Goal: Transaction & Acquisition: Download file/media

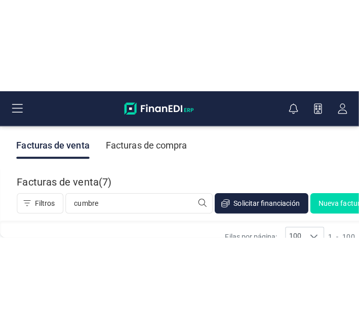
scroll to position [45, 0]
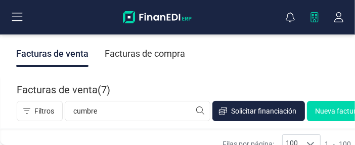
type input "cumbre"
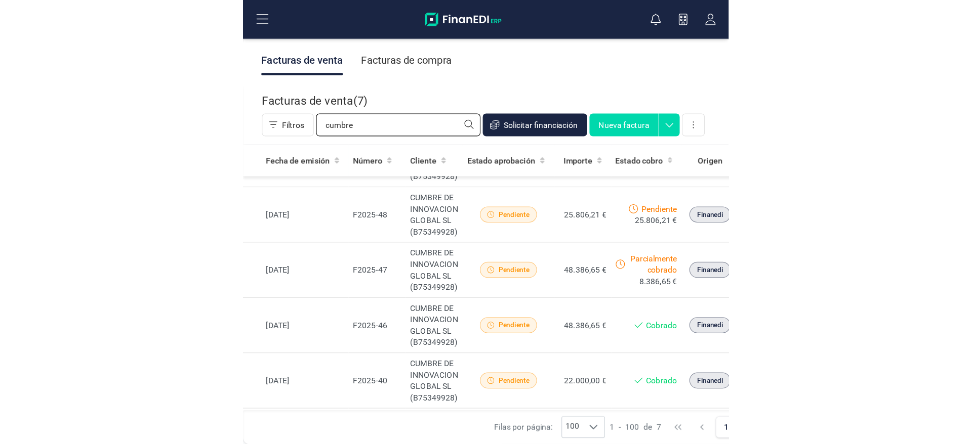
scroll to position [89, 0]
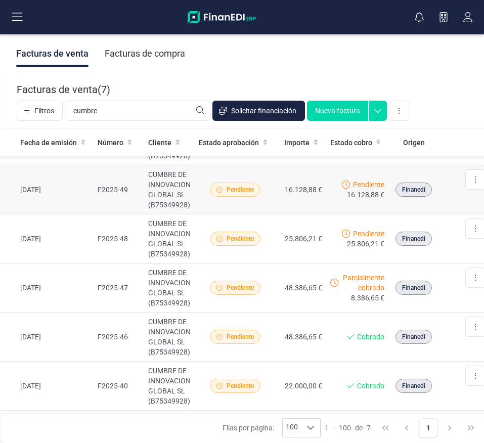
drag, startPoint x: 304, startPoint y: 5, endPoint x: 61, endPoint y: 200, distance: 311.8
click at [61, 200] on td "[DATE]" at bounding box center [47, 190] width 94 height 49
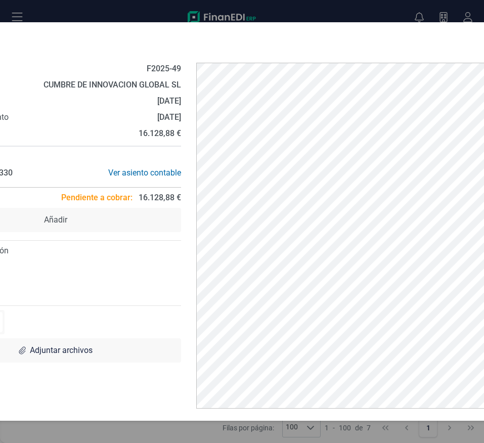
click at [413, 33] on div "F2025-49 Descargar documento Crear factura rectificativa Marcar como cobrada" at bounding box center [224, 42] width 595 height 24
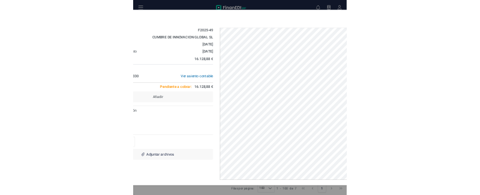
scroll to position [0, 0]
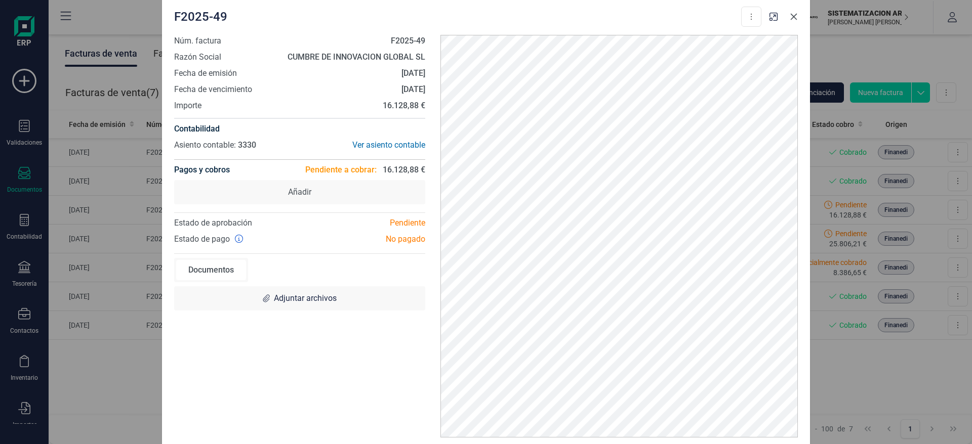
click at [719, 14] on button "Close" at bounding box center [794, 17] width 16 height 16
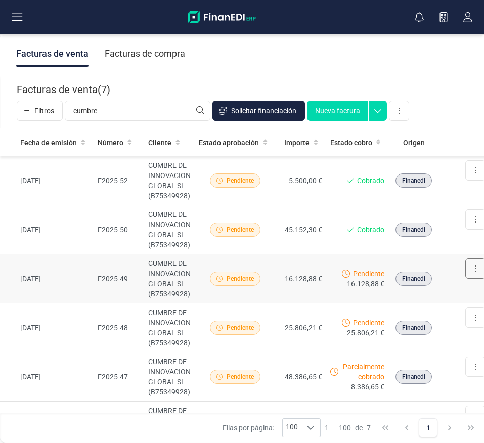
click at [472, 263] on button at bounding box center [476, 269] width 20 height 20
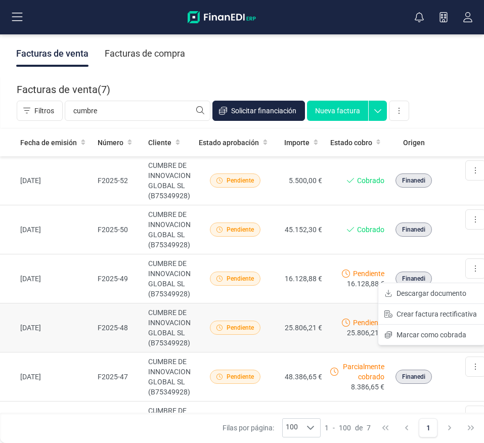
click at [317, 325] on td "25.806,21 €" at bounding box center [301, 328] width 51 height 49
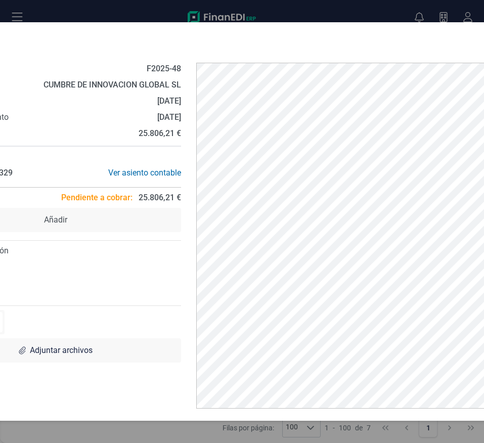
click at [423, 12] on div "F2025-48 Descargar documento Crear factura rectificativa Marcar como cobrada Nú…" at bounding box center [242, 221] width 484 height 443
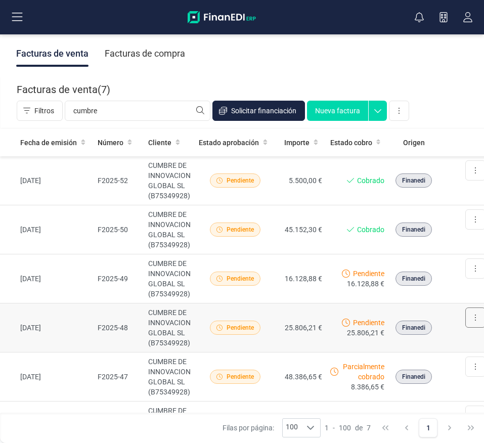
click at [468, 320] on button at bounding box center [476, 318] width 20 height 20
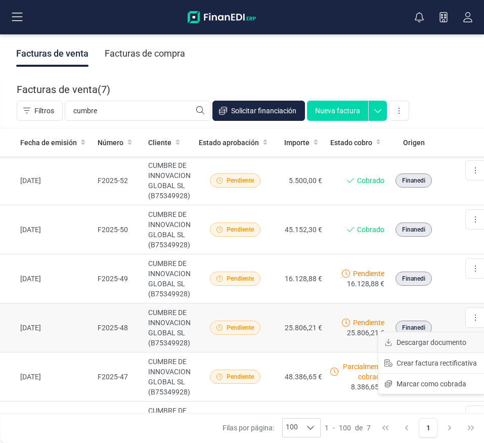
click at [449, 329] on span "Descargar documento" at bounding box center [432, 343] width 70 height 10
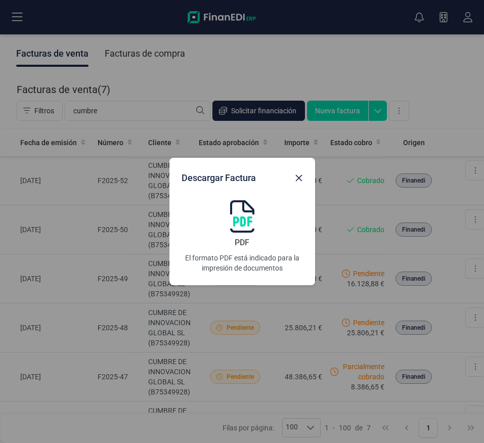
click at [234, 217] on img at bounding box center [242, 216] width 24 height 32
click at [299, 176] on icon "Close" at bounding box center [299, 178] width 8 height 8
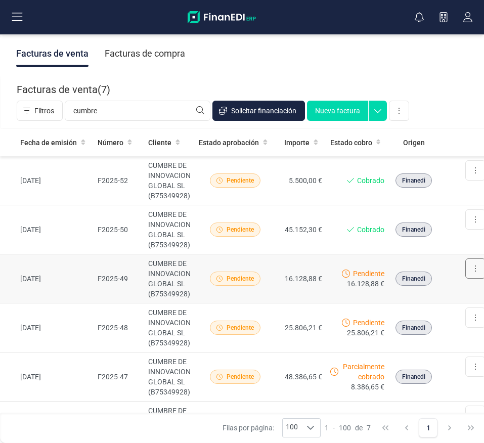
click at [476, 271] on button at bounding box center [476, 269] width 20 height 20
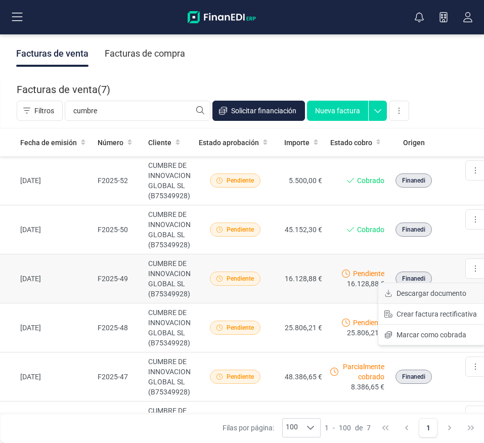
click at [434, 294] on span "Descargar documento" at bounding box center [432, 294] width 70 height 10
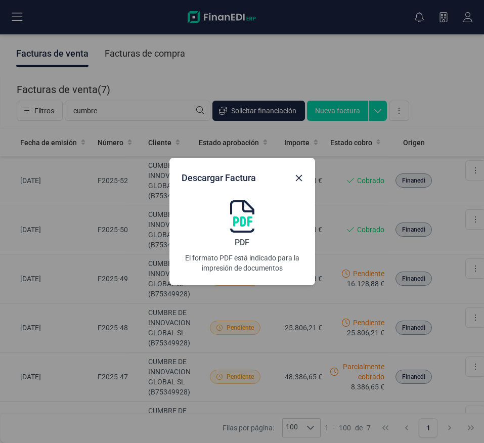
click at [226, 223] on div "PDF El formato PDF está indicado para la impresión de documentos" at bounding box center [242, 236] width 121 height 73
click at [307, 180] on button "Close" at bounding box center [299, 178] width 16 height 16
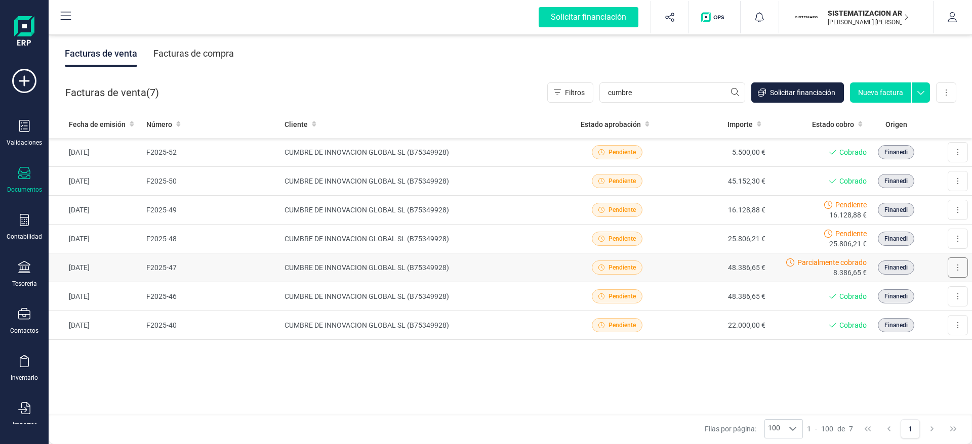
click at [719, 267] on button at bounding box center [958, 268] width 20 height 20
click at [665, 268] on td "Pendiente" at bounding box center [617, 268] width 102 height 29
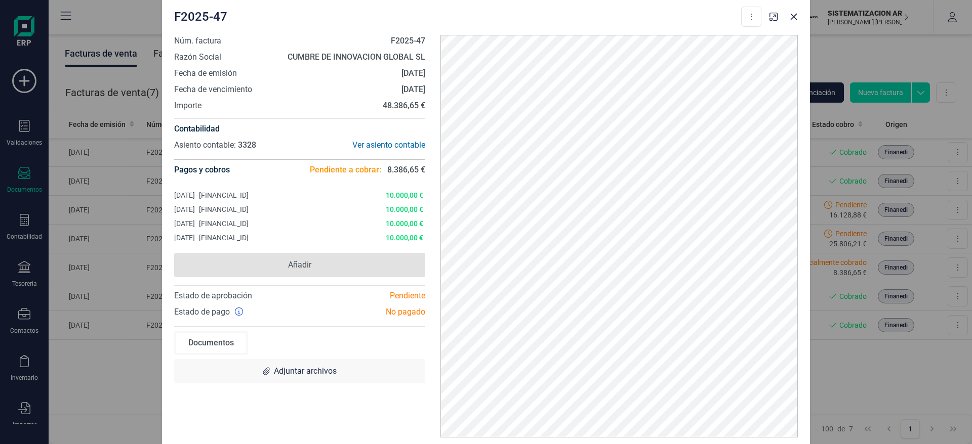
click at [318, 261] on span "Añadir" at bounding box center [299, 265] width 251 height 24
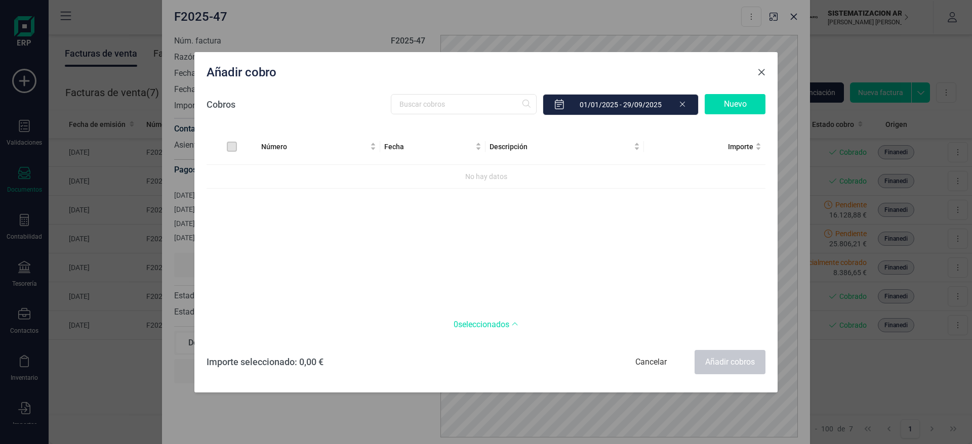
click at [719, 71] on span "Close" at bounding box center [761, 72] width 8 height 8
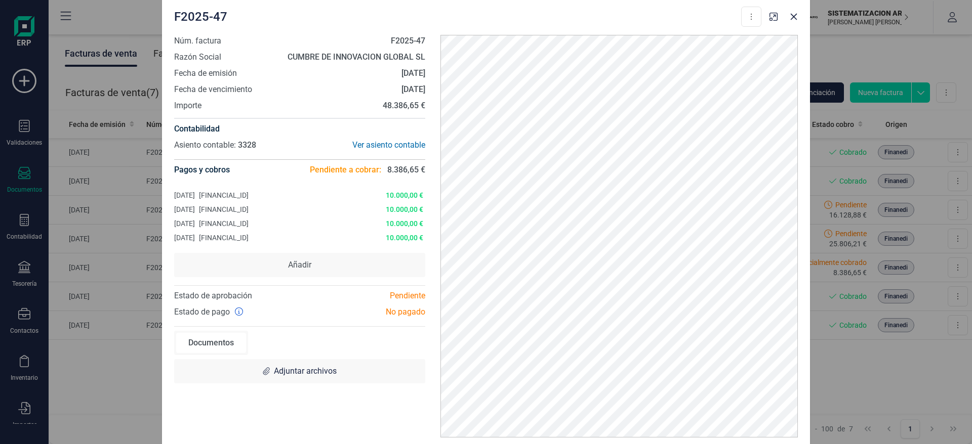
click at [719, 7] on div at bounding box center [783, 14] width 36 height 22
click at [719, 22] on button "Close" at bounding box center [794, 17] width 16 height 16
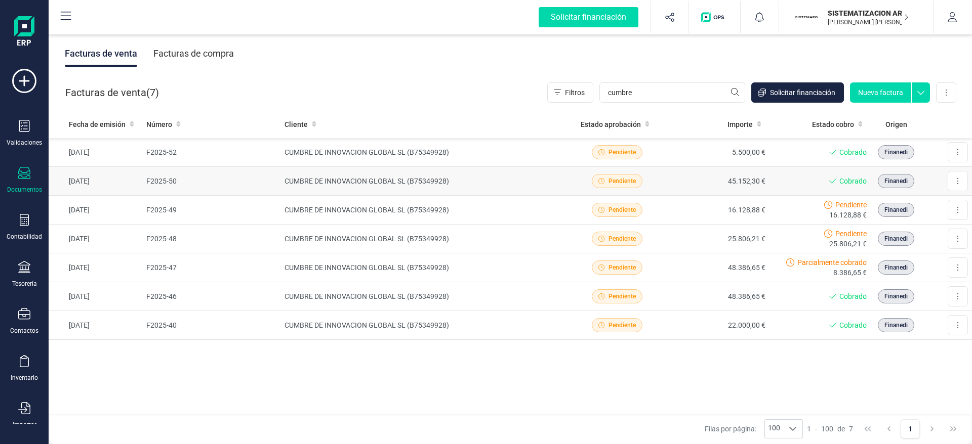
click at [719, 177] on div "Cobrado" at bounding box center [819, 181] width 93 height 10
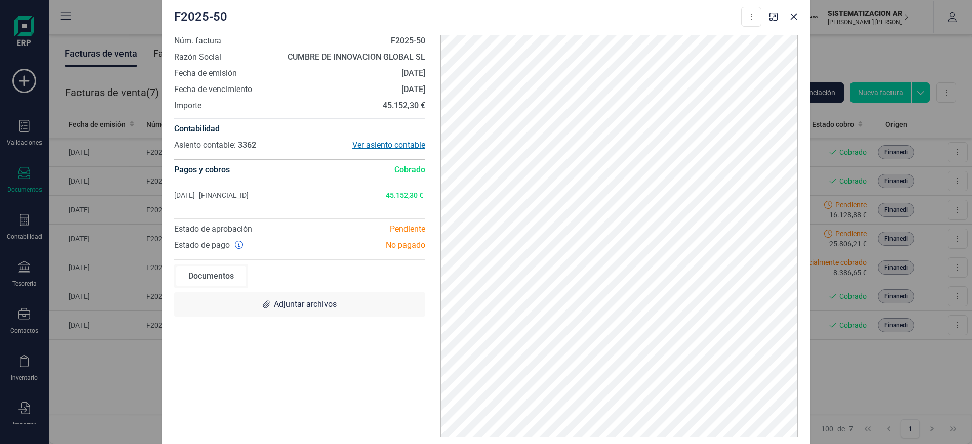
click at [397, 139] on div "Ver asiento contable" at bounding box center [363, 145] width 126 height 12
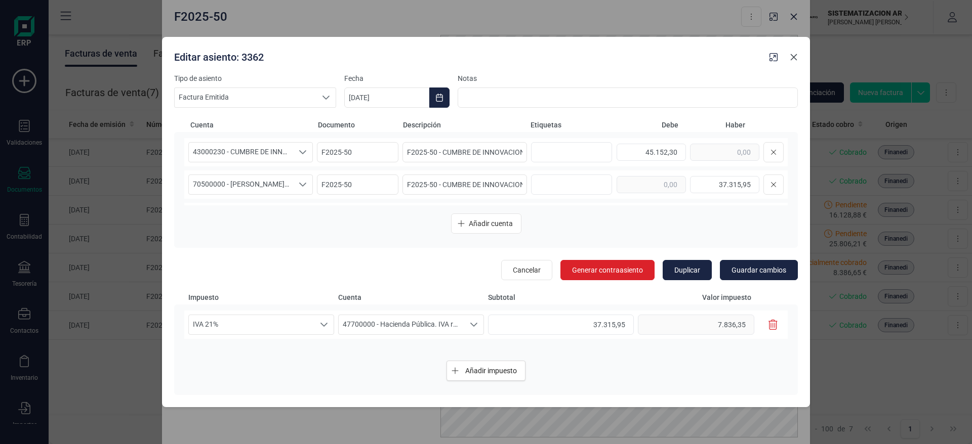
click at [719, 63] on button "Close" at bounding box center [794, 57] width 16 height 16
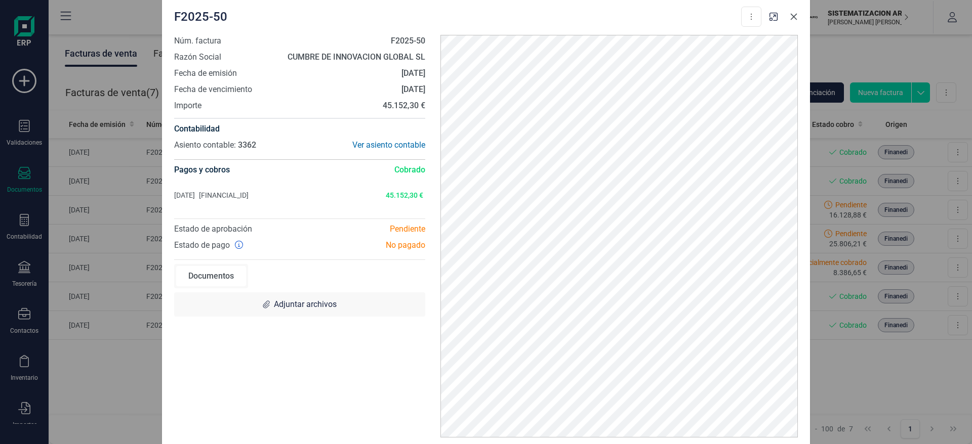
click at [719, 17] on icon "Close" at bounding box center [794, 17] width 8 height 8
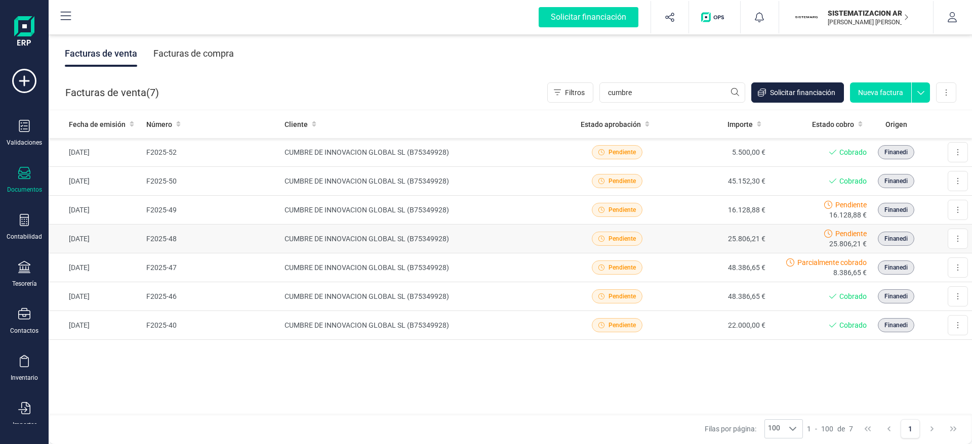
click at [693, 225] on td "25.806,21 €" at bounding box center [719, 239] width 102 height 29
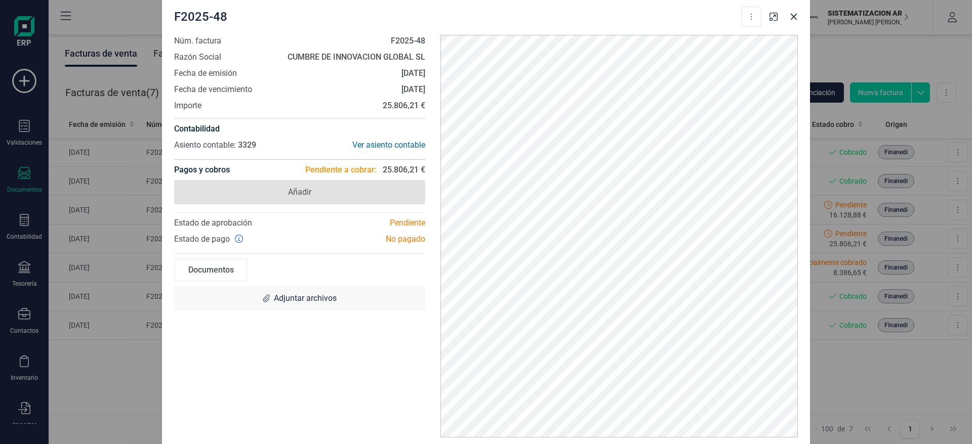
click at [381, 184] on span "Añadir" at bounding box center [299, 192] width 251 height 24
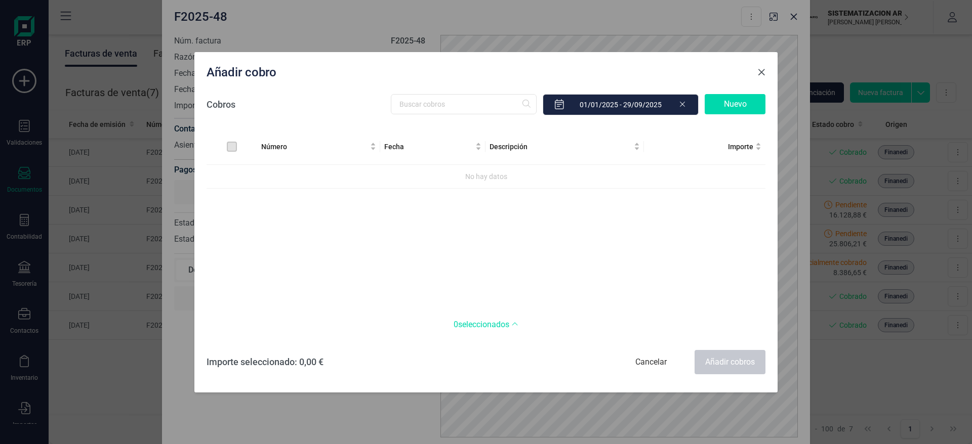
click at [719, 68] on span "Close" at bounding box center [761, 72] width 8 height 8
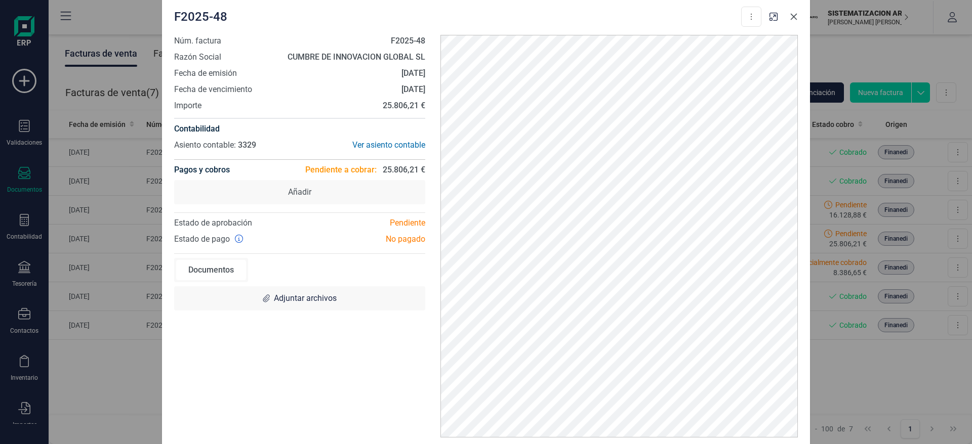
click at [719, 13] on icon "Close" at bounding box center [794, 17] width 8 height 8
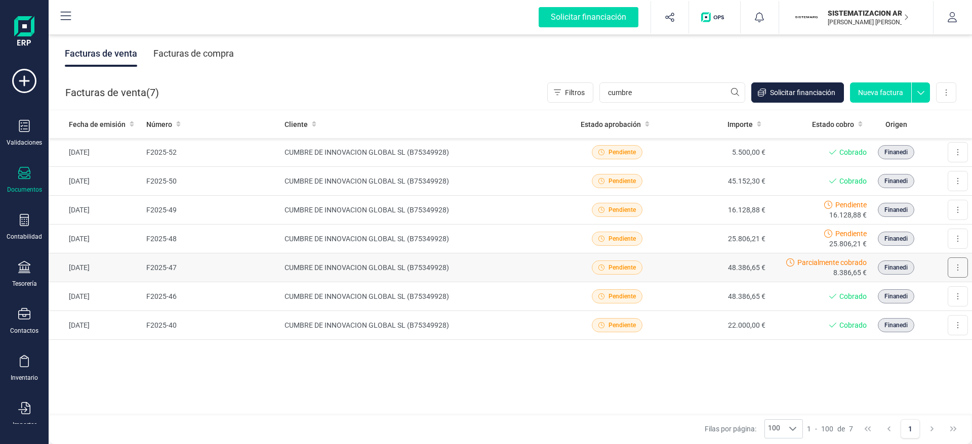
click at [719, 272] on button at bounding box center [958, 268] width 20 height 20
click at [719, 295] on span "Descargar documento" at bounding box center [914, 293] width 70 height 10
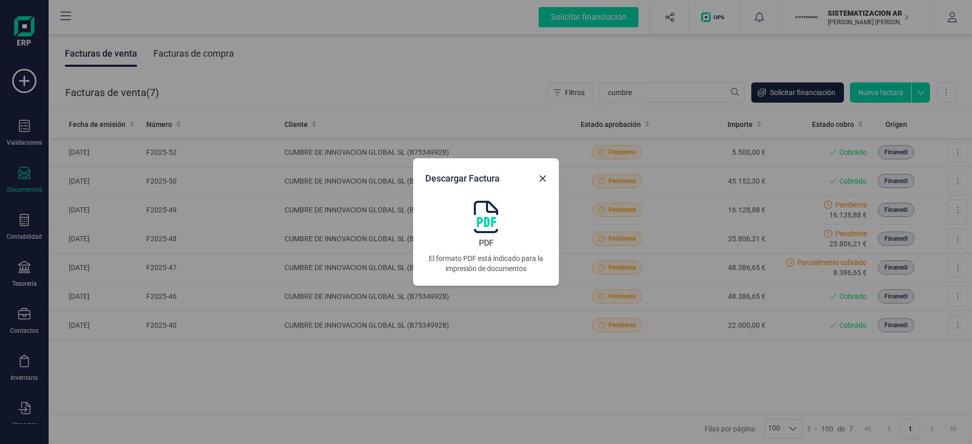
click at [486, 213] on img at bounding box center [486, 217] width 24 height 32
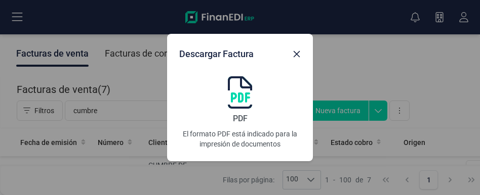
click at [244, 94] on img at bounding box center [240, 92] width 24 height 32
click at [298, 58] on icon "Close" at bounding box center [297, 54] width 8 height 8
